Goal: Task Accomplishment & Management: Use online tool/utility

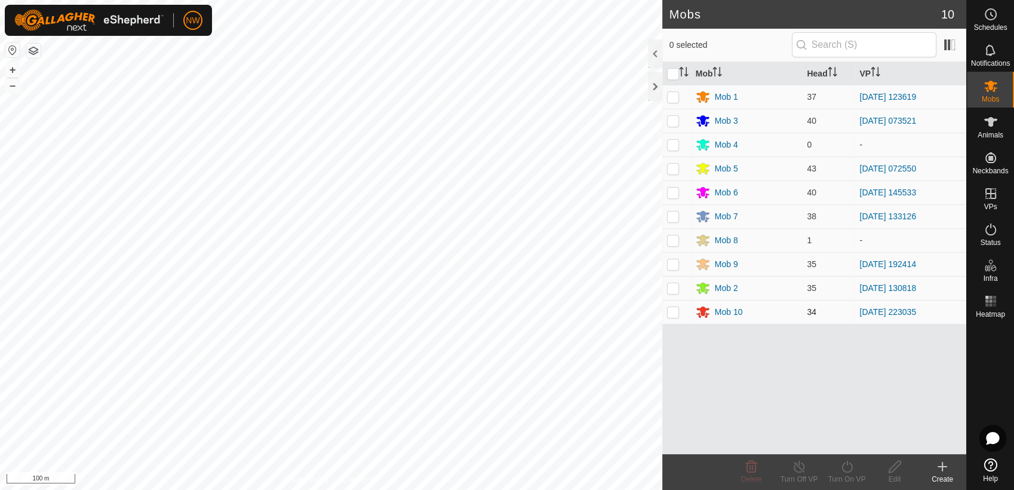
click at [674, 312] on p-checkbox at bounding box center [673, 312] width 12 height 10
checkbox input "true"
click at [842, 470] on icon at bounding box center [846, 466] width 15 height 14
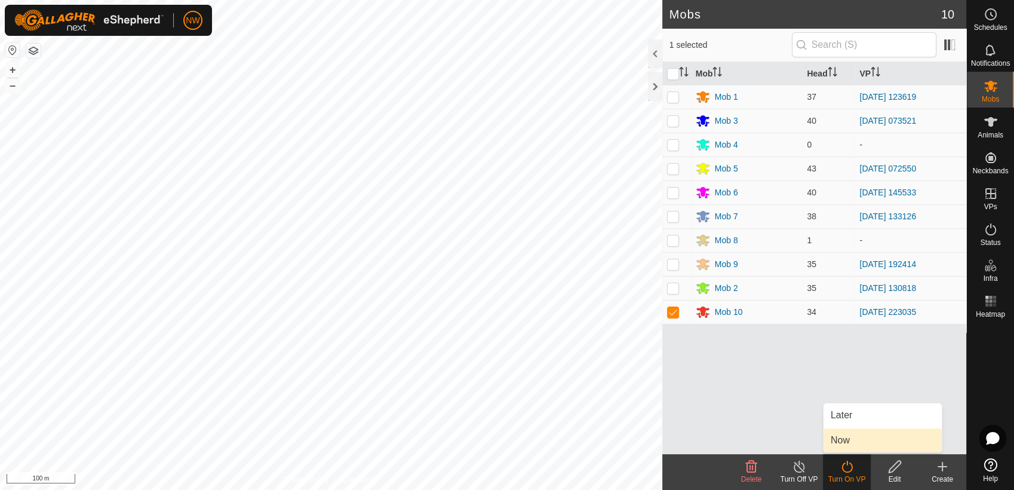
click at [829, 437] on link "Now" at bounding box center [882, 440] width 118 height 24
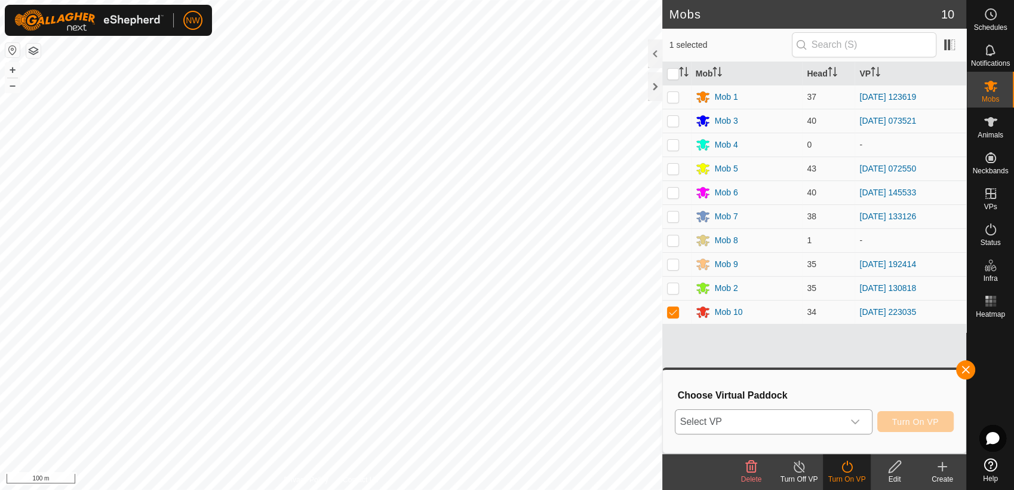
click at [857, 420] on icon "dropdown trigger" at bounding box center [855, 422] width 10 height 10
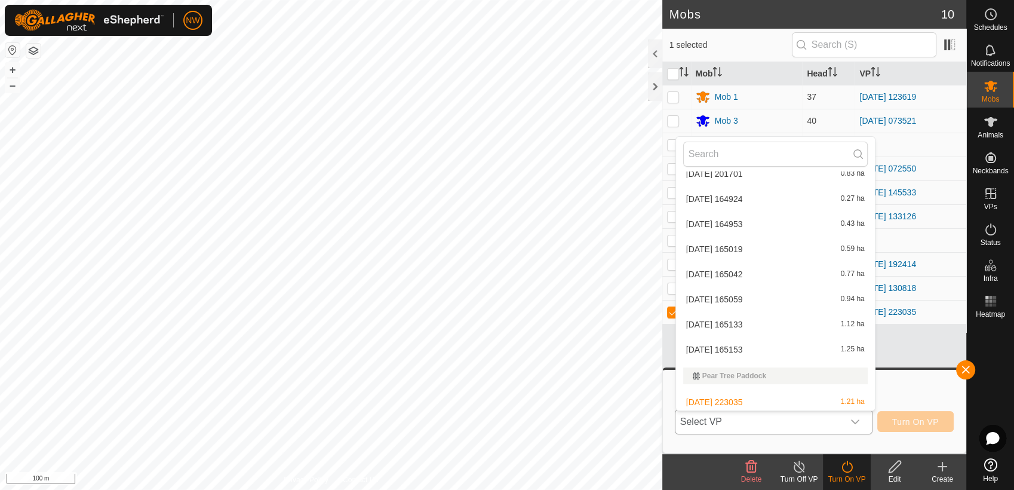
scroll to position [3015, 0]
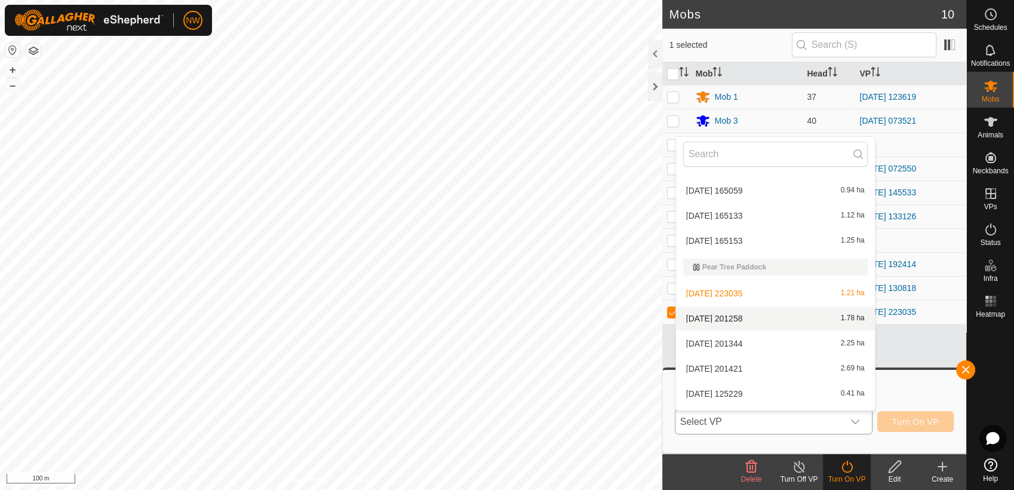
click at [748, 308] on li "[DATE] 201258 1.78 ha" at bounding box center [775, 318] width 199 height 24
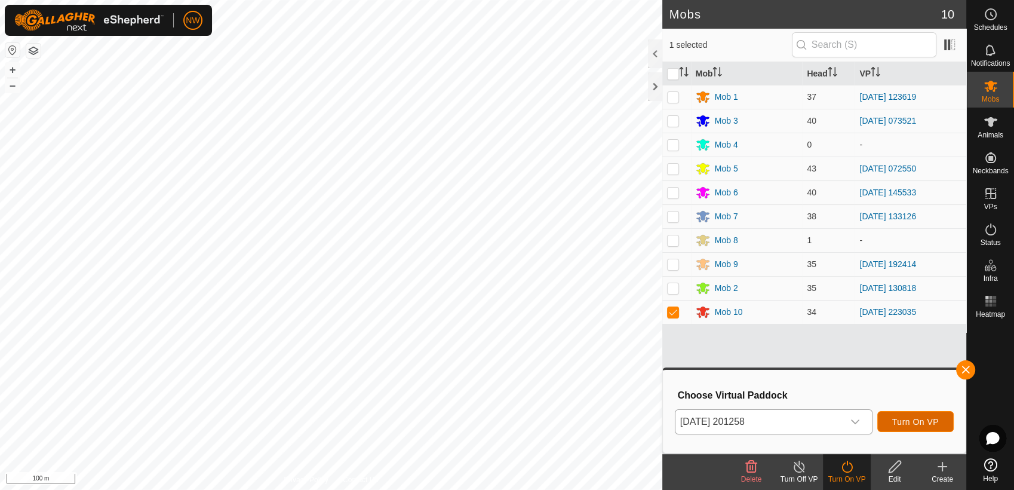
click at [904, 422] on span "Turn On VP" at bounding box center [915, 422] width 47 height 10
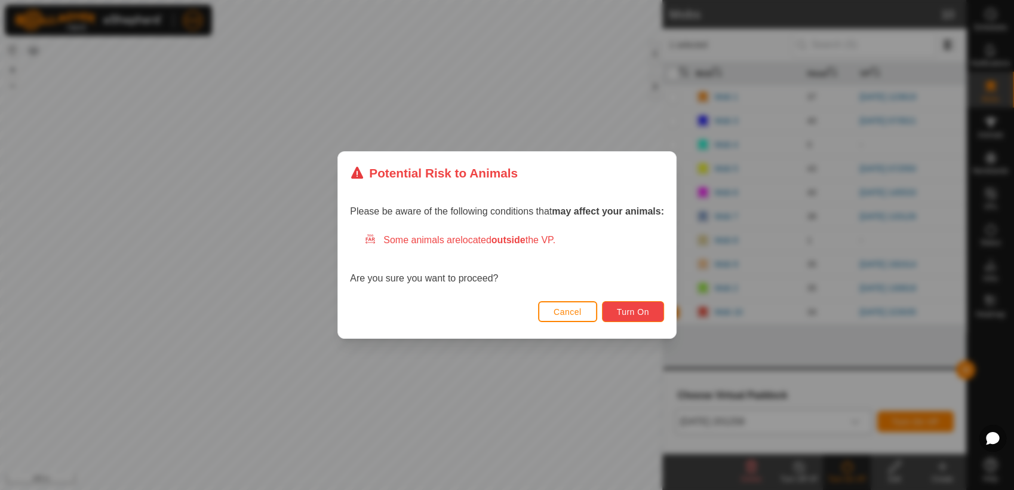
click at [644, 307] on span "Turn On" at bounding box center [633, 312] width 32 height 10
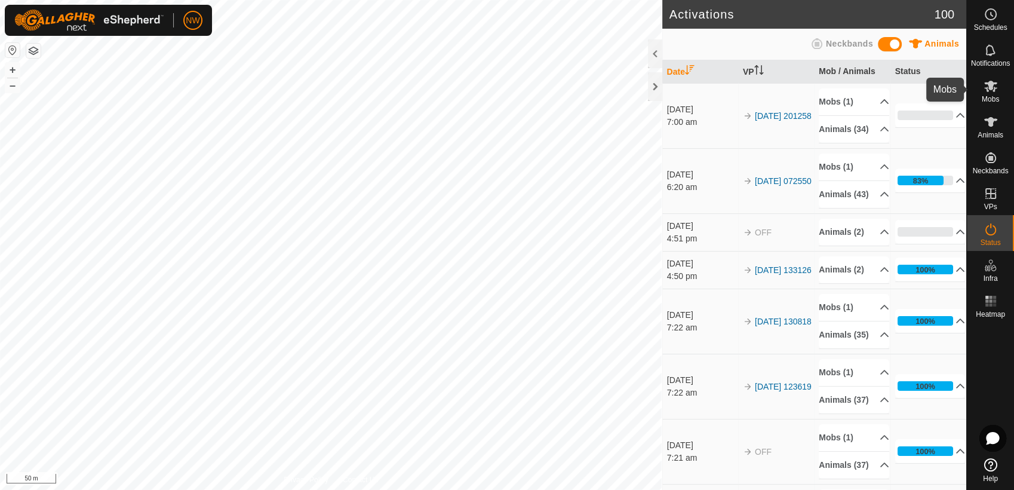
click at [991, 87] on icon at bounding box center [990, 86] width 13 height 11
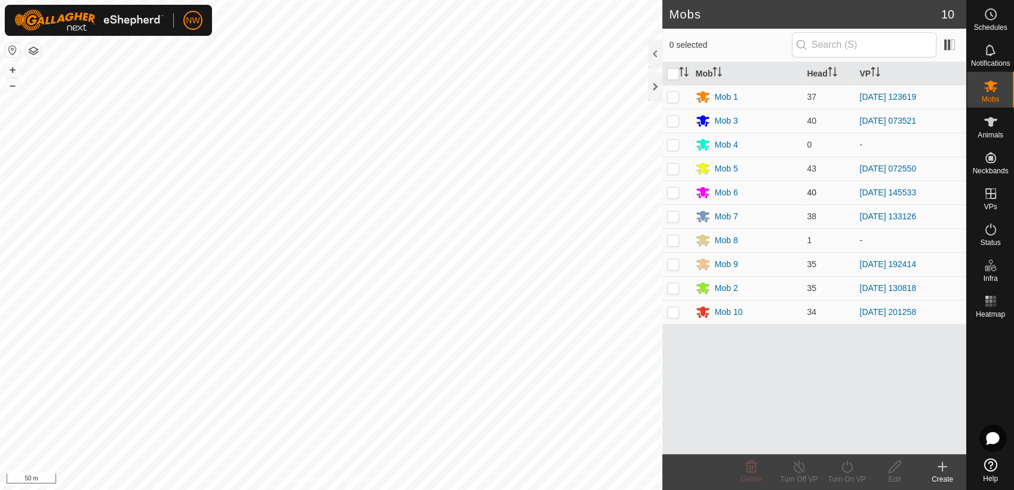
click at [675, 193] on p-checkbox at bounding box center [673, 192] width 12 height 10
checkbox input "true"
click at [796, 468] on icon at bounding box center [799, 466] width 15 height 14
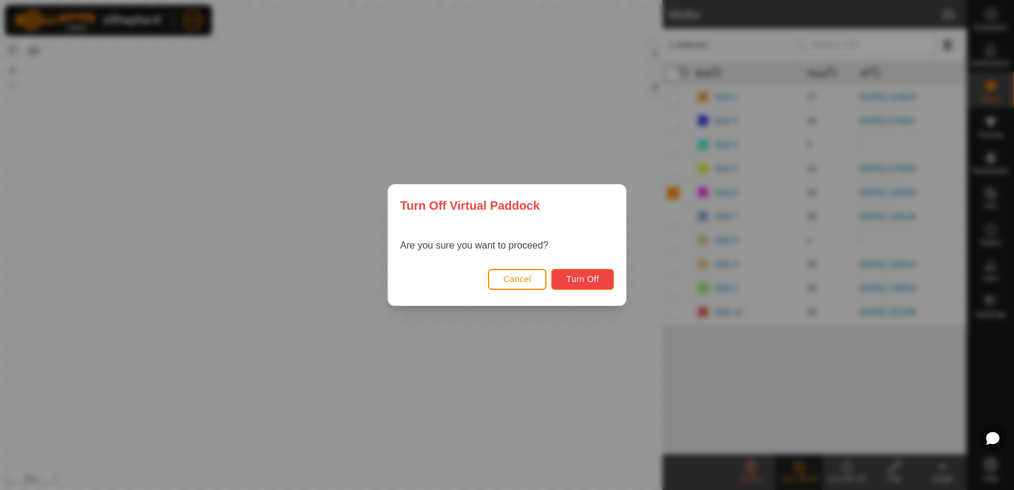
click at [586, 276] on span "Turn Off" at bounding box center [582, 279] width 33 height 10
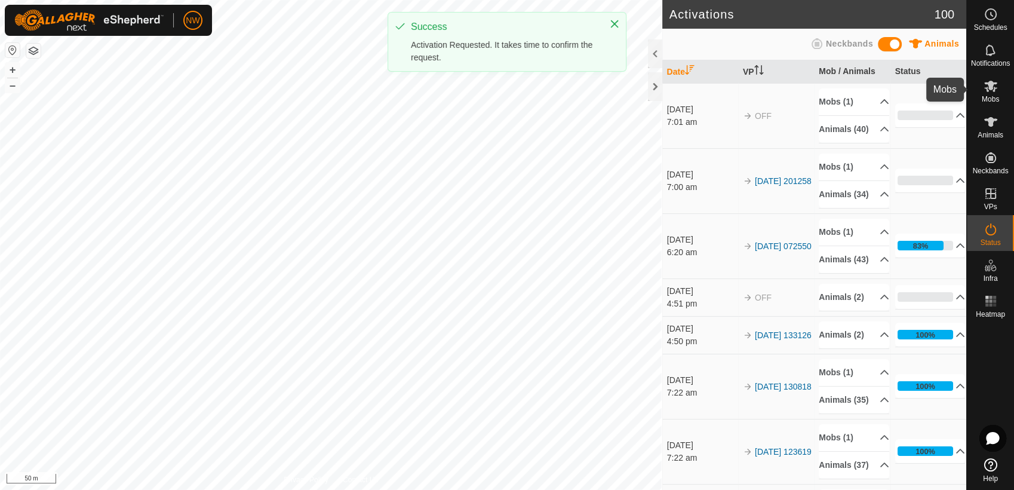
click at [991, 88] on icon at bounding box center [990, 86] width 13 height 11
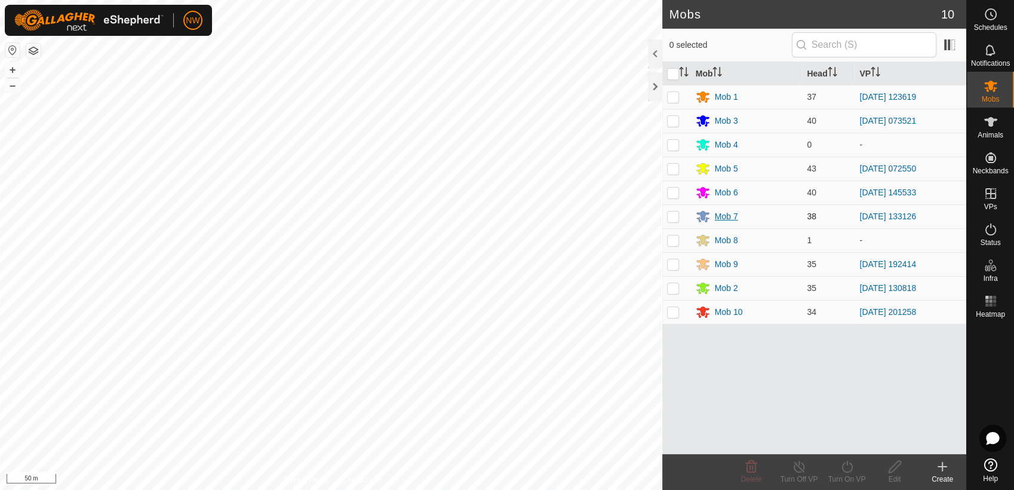
drag, startPoint x: 671, startPoint y: 194, endPoint x: 698, endPoint y: 222, distance: 39.3
click at [672, 195] on p-checkbox at bounding box center [673, 192] width 12 height 10
checkbox input "true"
click at [848, 474] on div "Turn On VP" at bounding box center [847, 478] width 48 height 11
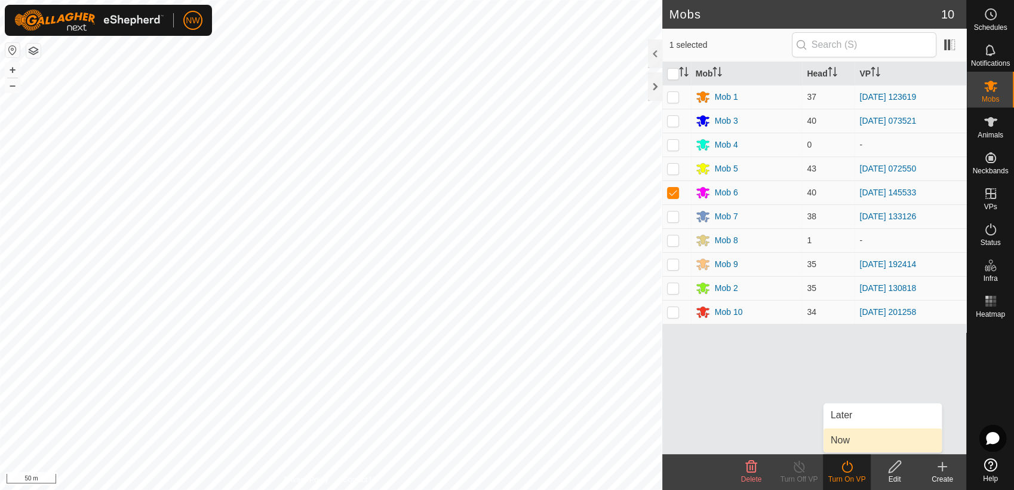
click at [841, 438] on link "Now" at bounding box center [882, 440] width 118 height 24
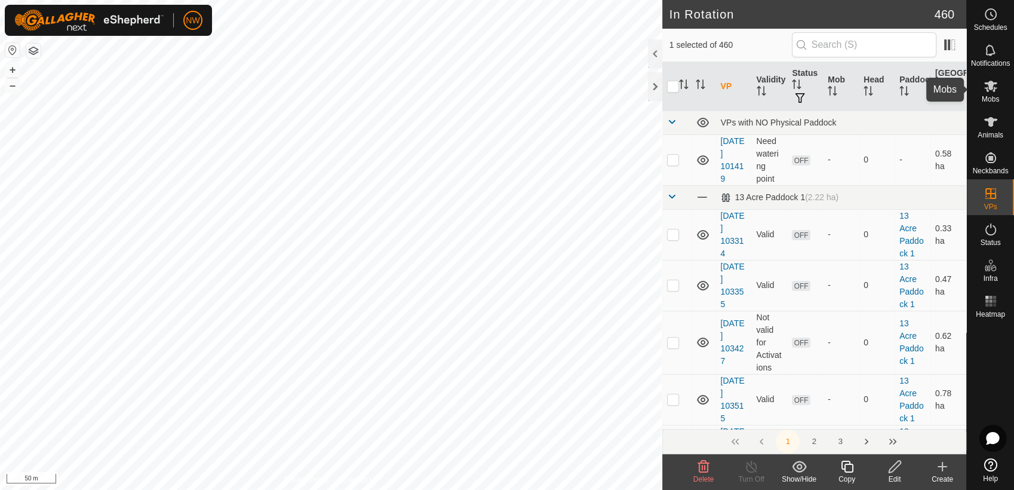
click at [993, 80] on icon at bounding box center [990, 86] width 14 height 14
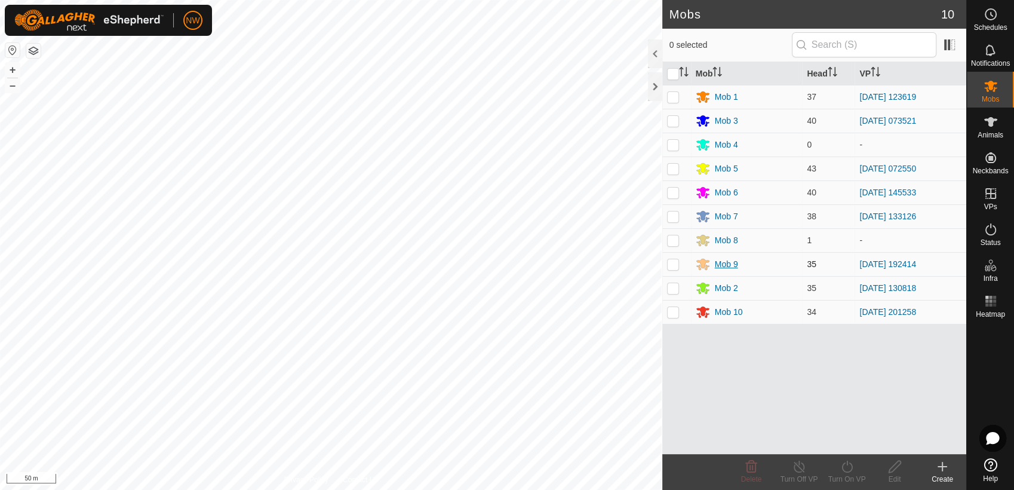
drag, startPoint x: 678, startPoint y: 194, endPoint x: 725, endPoint y: 261, distance: 82.0
click at [679, 196] on td at bounding box center [676, 192] width 29 height 24
checkbox input "true"
click at [846, 469] on icon at bounding box center [846, 466] width 15 height 14
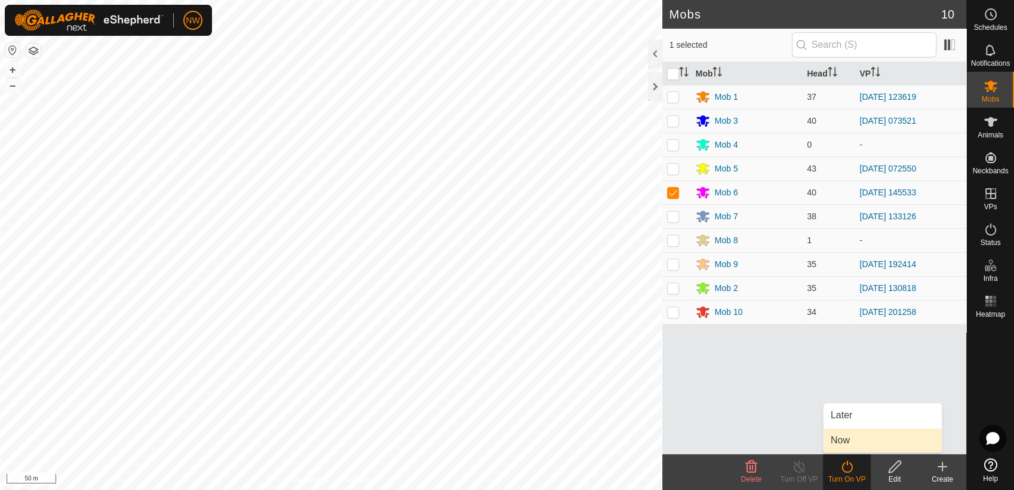
click at [852, 439] on link "Now" at bounding box center [882, 440] width 118 height 24
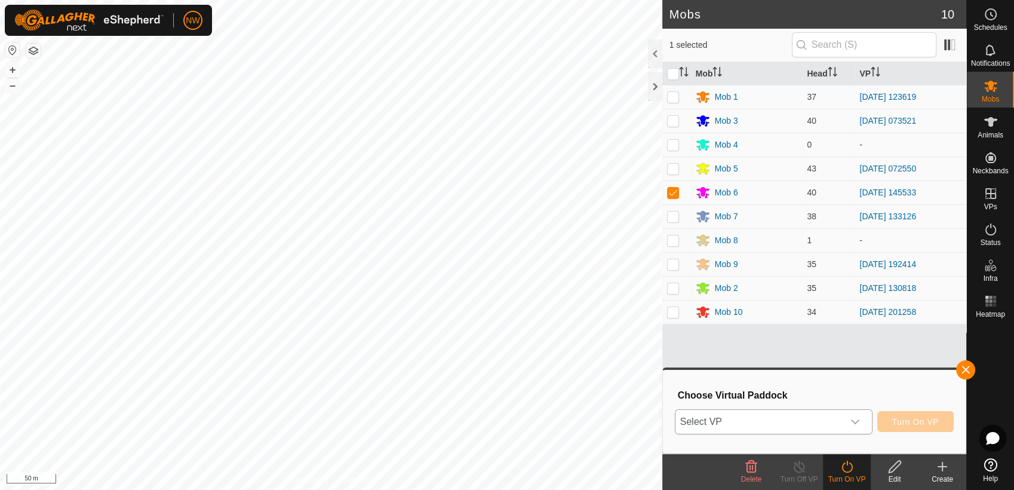
click at [860, 422] on icon "dropdown trigger" at bounding box center [855, 422] width 10 height 10
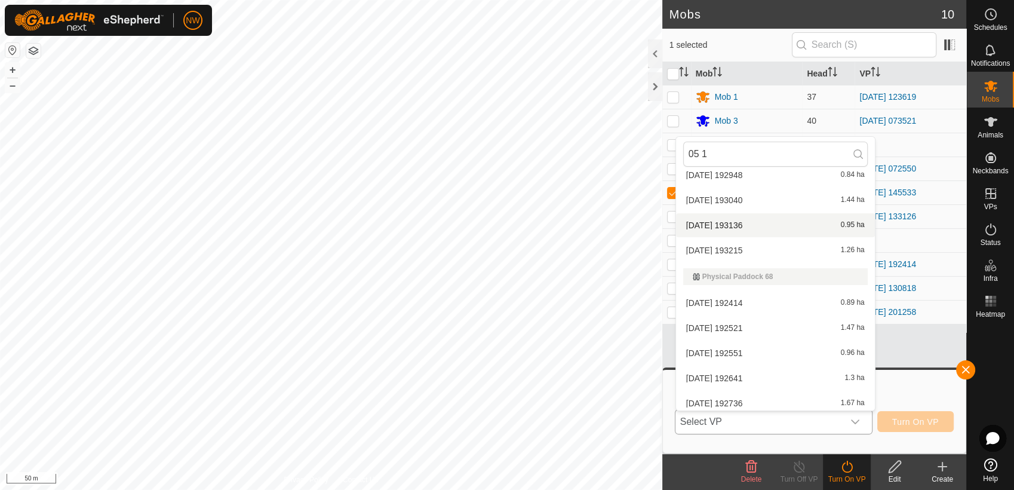
scroll to position [143, 0]
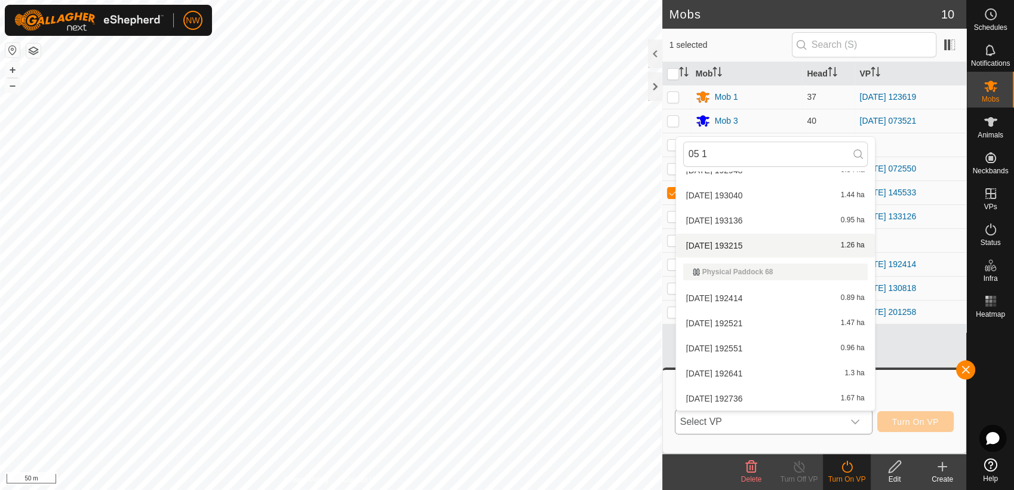
type input "05 1"
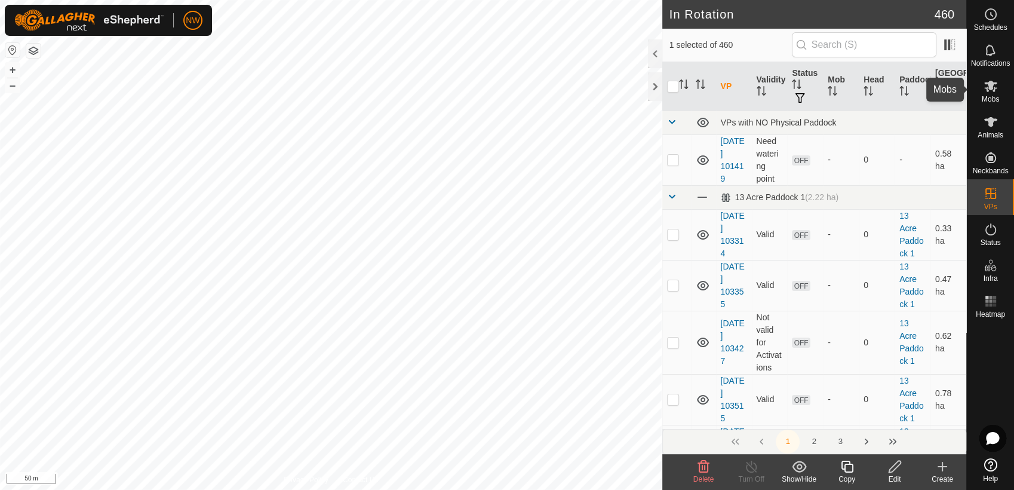
click at [989, 92] on icon at bounding box center [990, 86] width 14 height 14
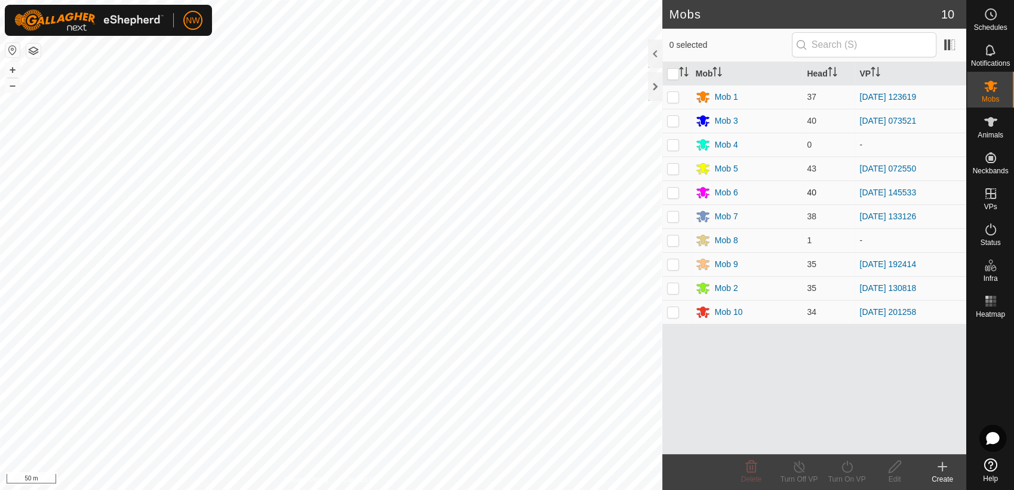
drag, startPoint x: 675, startPoint y: 193, endPoint x: 680, endPoint y: 199, distance: 8.0
click at [676, 196] on p-checkbox at bounding box center [673, 192] width 12 height 10
checkbox input "true"
click at [846, 468] on icon at bounding box center [846, 466] width 15 height 14
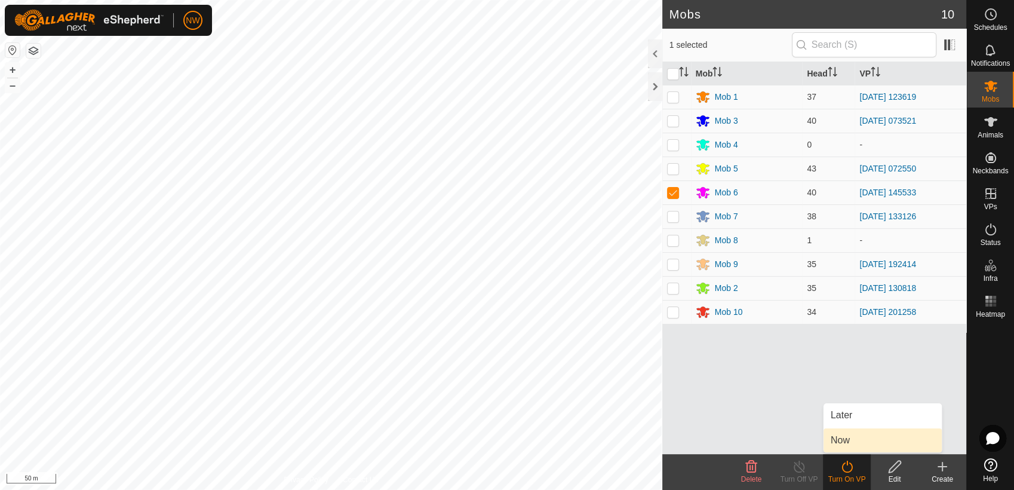
click at [851, 436] on link "Now" at bounding box center [882, 440] width 118 height 24
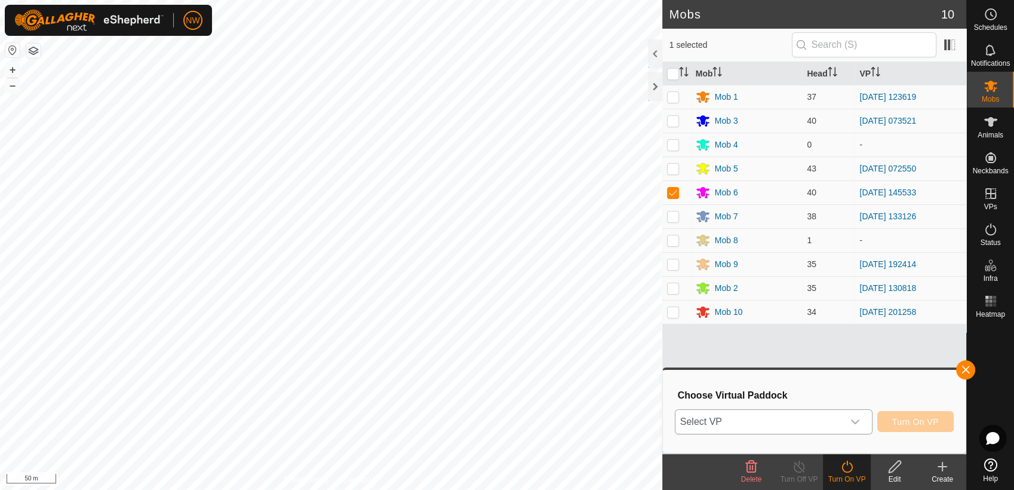
click at [859, 421] on icon "dropdown trigger" at bounding box center [855, 422] width 10 height 10
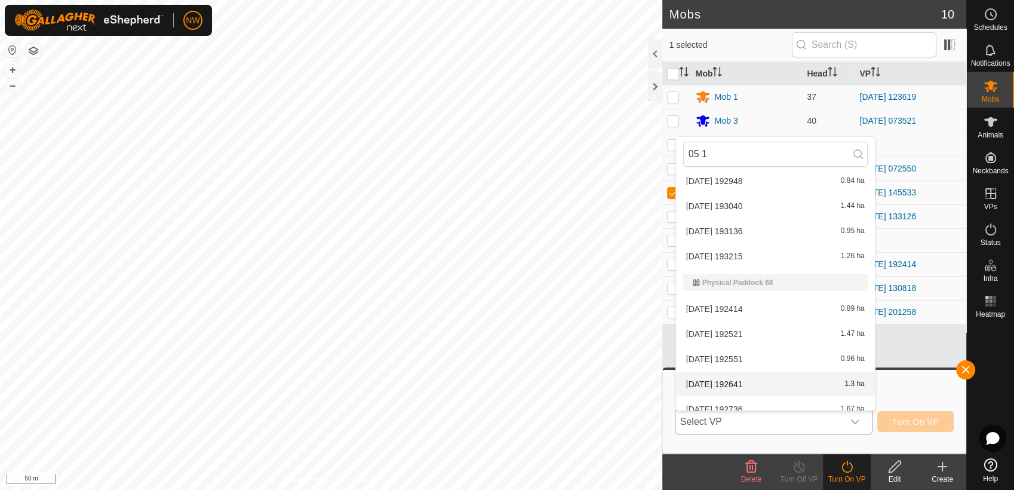
scroll to position [143, 0]
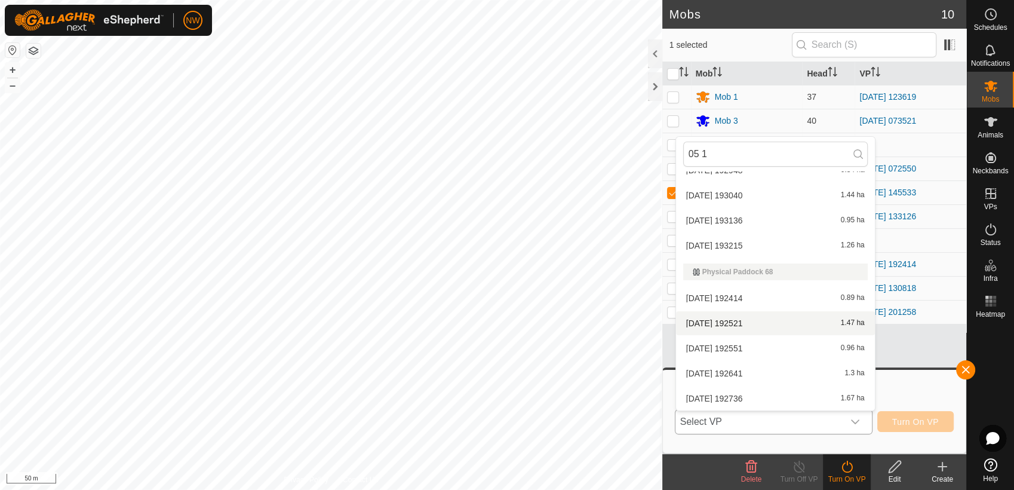
type input "05 1"
click at [733, 316] on li "[DATE] 192521 1.47 ha" at bounding box center [775, 323] width 199 height 24
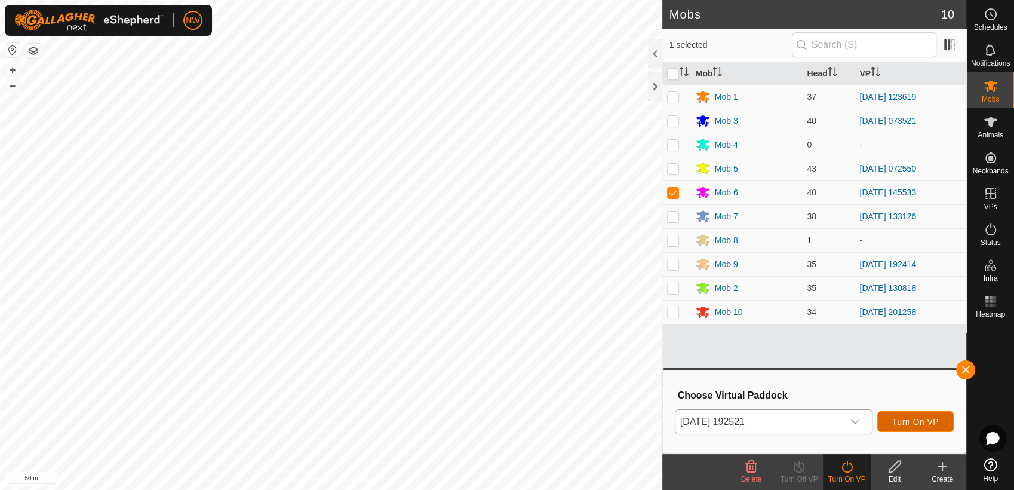
click at [922, 420] on span "Turn On VP" at bounding box center [915, 422] width 47 height 10
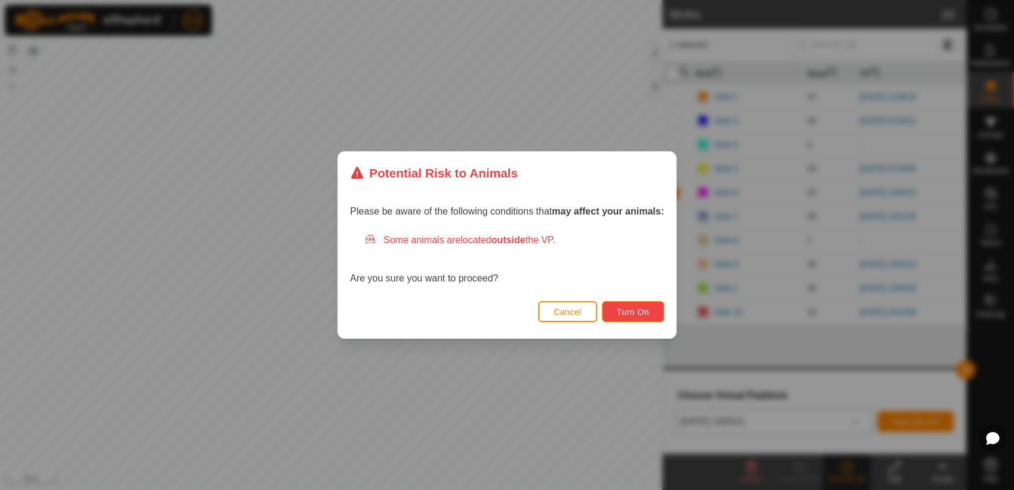
click at [652, 306] on button "Turn On" at bounding box center [633, 311] width 62 height 21
